Goal: Find specific page/section

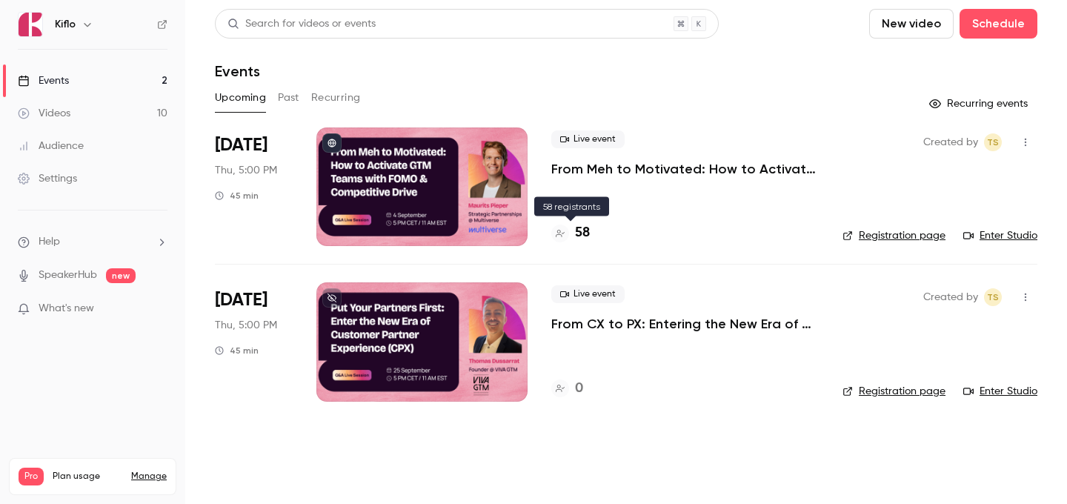
click at [588, 235] on h4 "58" at bounding box center [582, 233] width 15 height 20
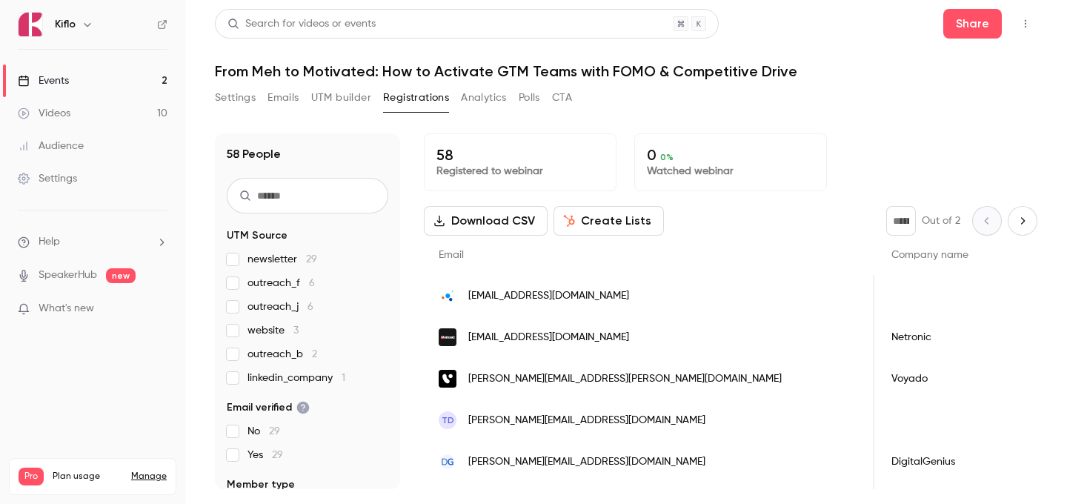
scroll to position [0, 761]
click at [149, 76] on link "Events 2" at bounding box center [92, 80] width 185 height 33
